Goal: Information Seeking & Learning: Learn about a topic

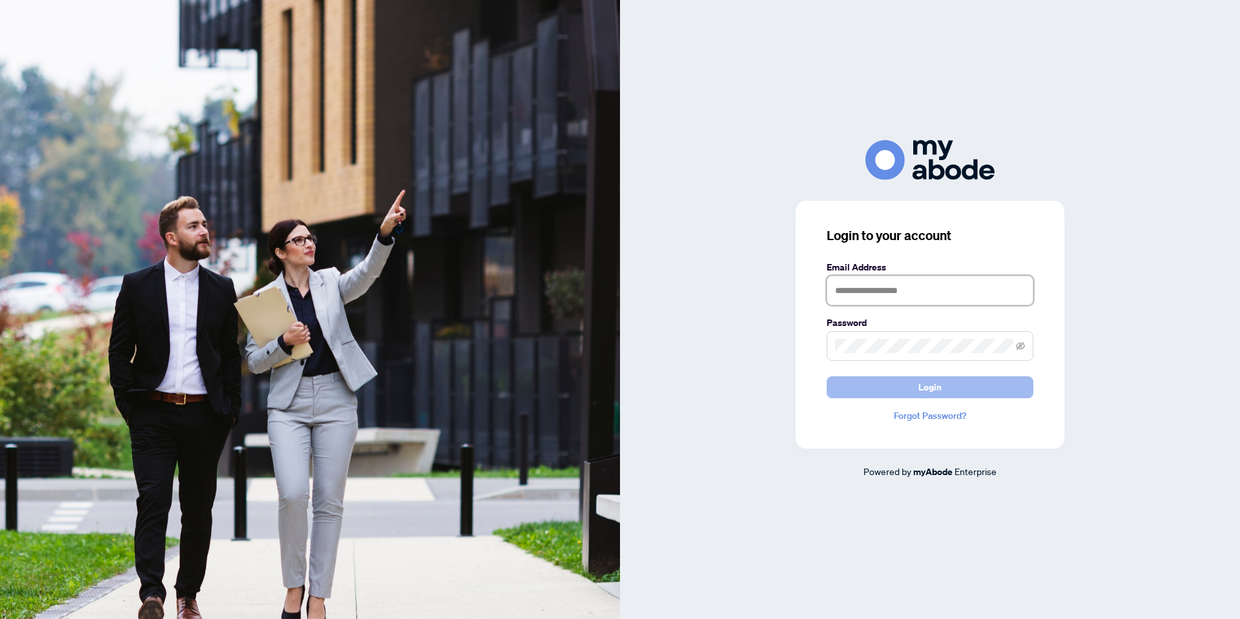
type input "**********"
click at [927, 380] on span "Login" at bounding box center [929, 387] width 23 height 21
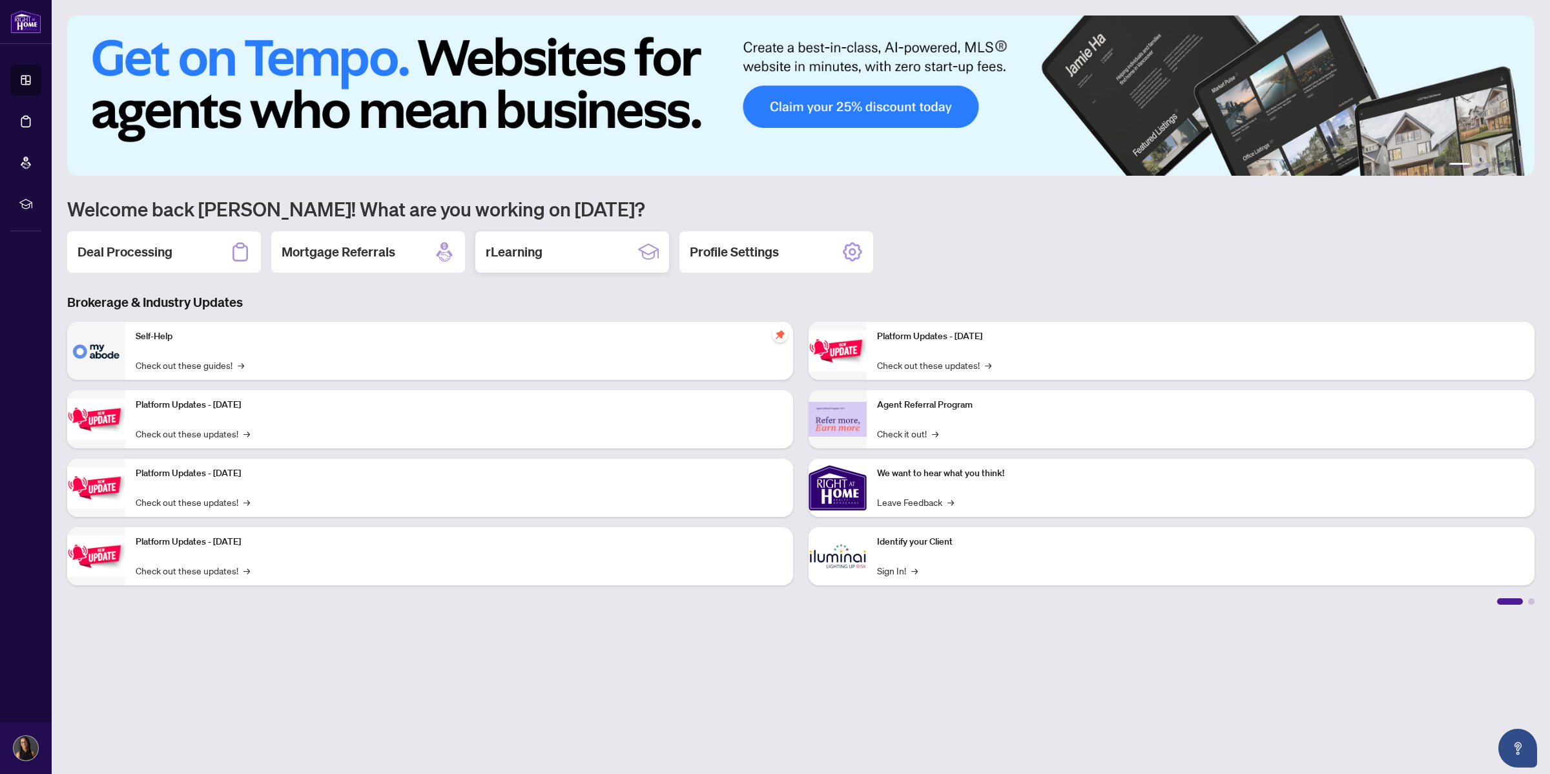
click at [541, 251] on h2 "rLearning" at bounding box center [514, 252] width 57 height 18
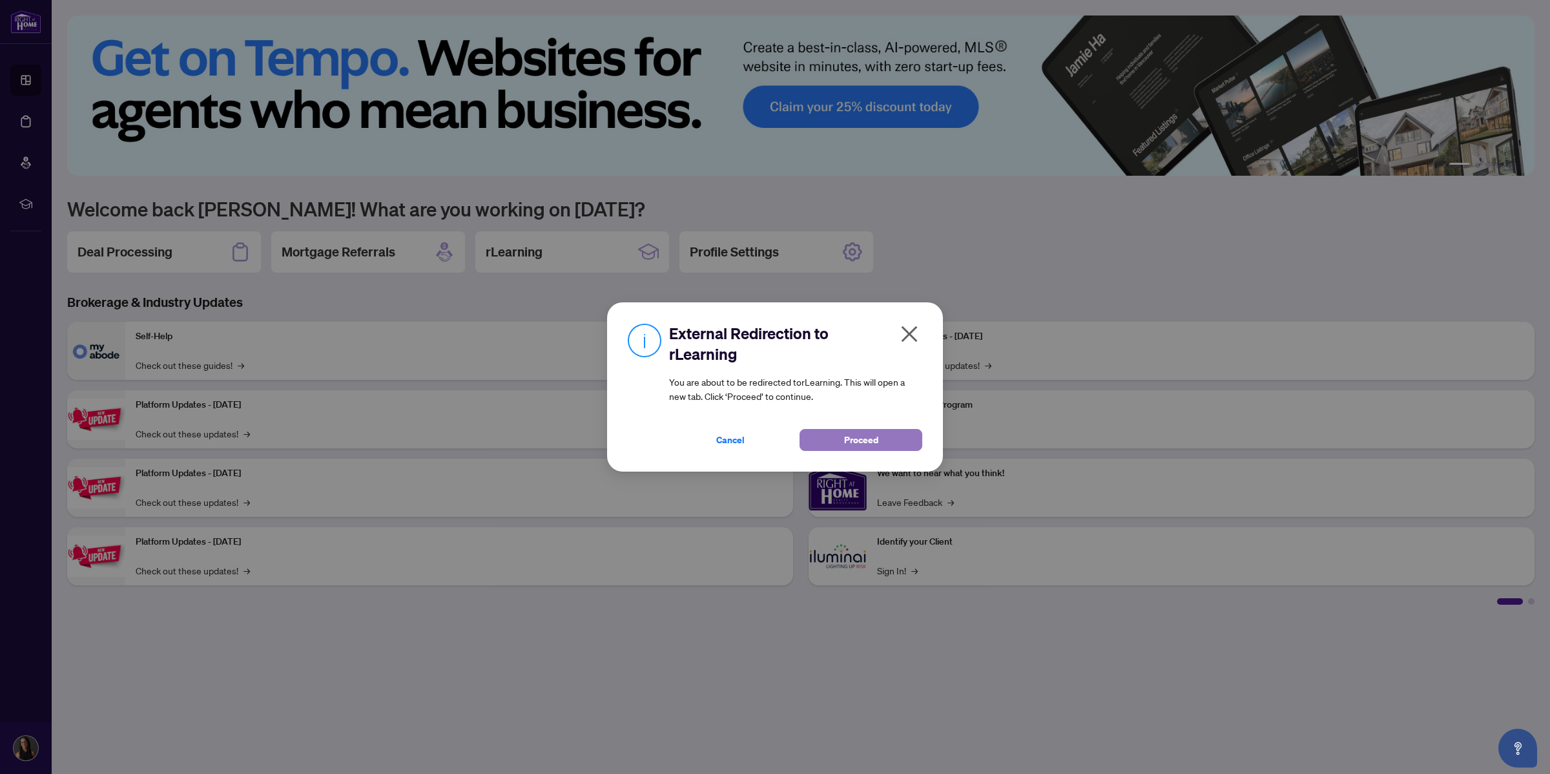
click at [895, 439] on button "Proceed" at bounding box center [861, 440] width 123 height 22
